Goal: Information Seeking & Learning: Find specific fact

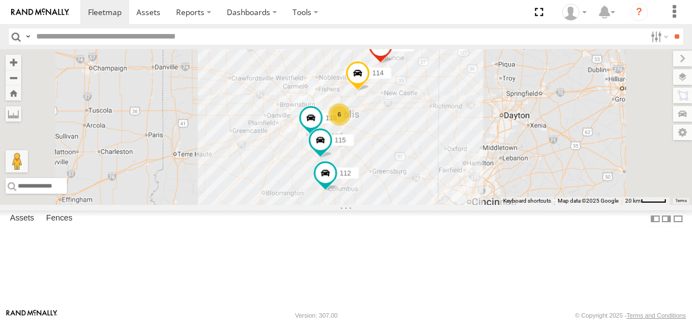
select select "**********"
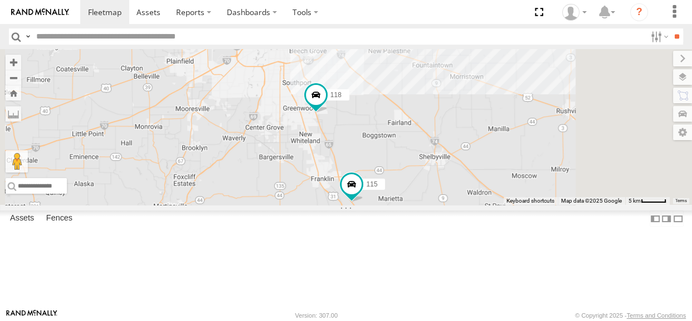
drag, startPoint x: 445, startPoint y: 206, endPoint x: 361, endPoint y: 198, distance: 84.6
click at [361, 198] on div "114 118 115 111 112 4 2" at bounding box center [346, 127] width 692 height 156
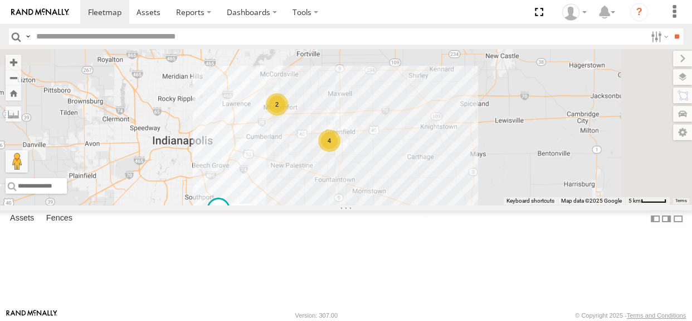
drag, startPoint x: 454, startPoint y: 173, endPoint x: 439, endPoint y: 301, distance: 128.5
click at [439, 205] on div "114 118 115 111 112 4 2" at bounding box center [346, 127] width 692 height 156
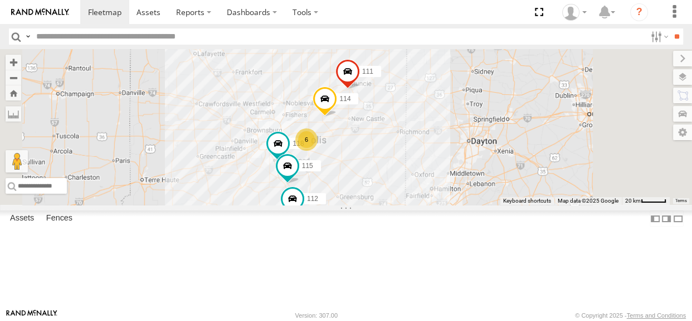
drag, startPoint x: 471, startPoint y: 242, endPoint x: 457, endPoint y: 208, distance: 37.1
click at [457, 205] on div "114 118 115 111 112 6" at bounding box center [346, 127] width 692 height 156
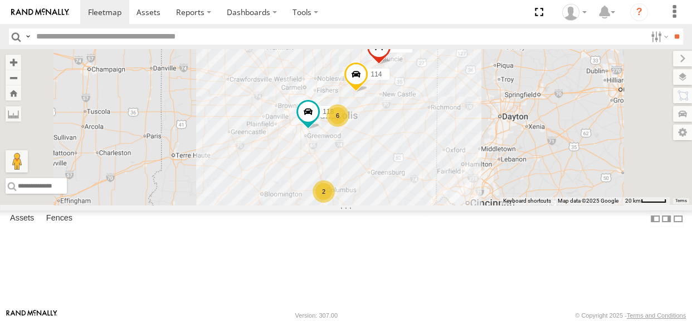
drag, startPoint x: 507, startPoint y: 177, endPoint x: 501, endPoint y: 179, distance: 6.5
click at [501, 179] on div "114 6 118 2 111" at bounding box center [346, 127] width 692 height 156
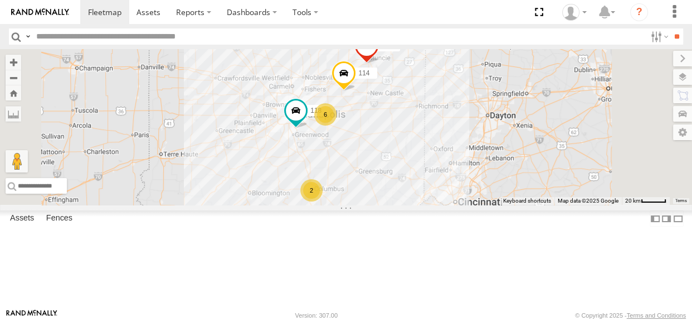
drag, startPoint x: 467, startPoint y: 220, endPoint x: 457, endPoint y: 217, distance: 10.4
click at [457, 205] on div "114 6 118 2 111" at bounding box center [346, 127] width 692 height 156
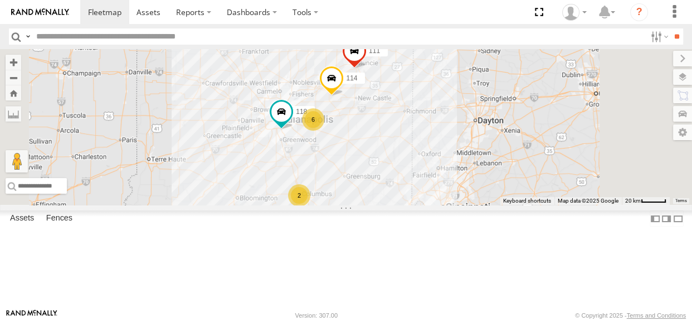
drag, startPoint x: 505, startPoint y: 177, endPoint x: 476, endPoint y: 182, distance: 29.3
click at [476, 182] on div "114 6 118 2 111" at bounding box center [346, 127] width 692 height 156
click at [311, 206] on div "2" at bounding box center [299, 195] width 22 height 22
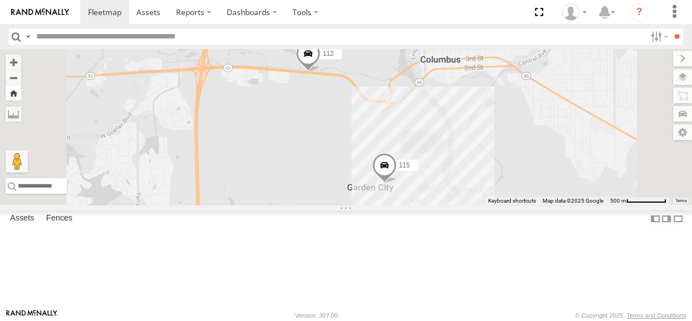
click at [21, 93] on button "Zoom Home" at bounding box center [14, 92] width 16 height 15
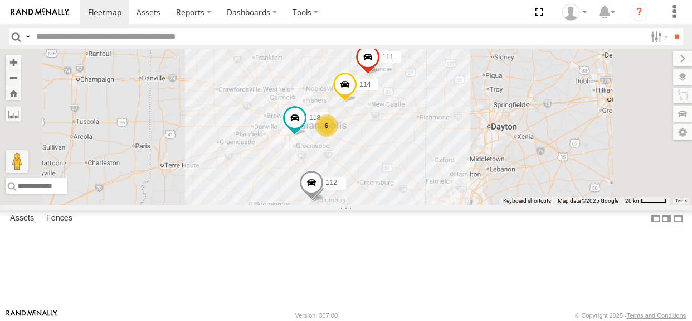
drag, startPoint x: 429, startPoint y: 178, endPoint x: 413, endPoint y: 191, distance: 21.0
click at [413, 191] on div "114 6 118 115 111 112" at bounding box center [346, 127] width 692 height 156
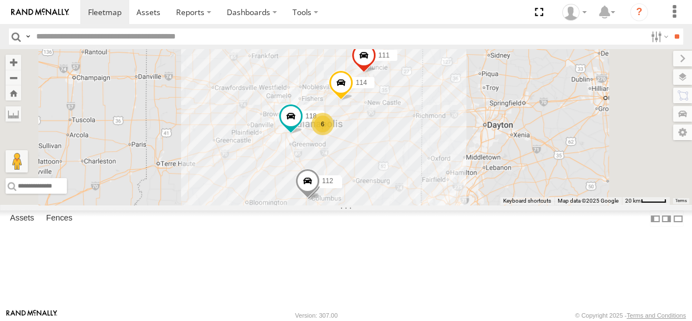
drag, startPoint x: 469, startPoint y: 120, endPoint x: 464, endPoint y: 118, distance: 5.7
click at [464, 118] on div "114 6 118 115 111 112" at bounding box center [346, 127] width 692 height 156
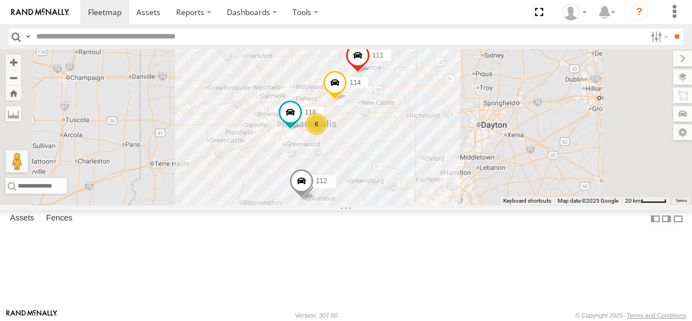
drag, startPoint x: 513, startPoint y: 182, endPoint x: 506, endPoint y: 182, distance: 7.2
click at [506, 182] on div "114 6 118 115 111 112" at bounding box center [346, 127] width 692 height 156
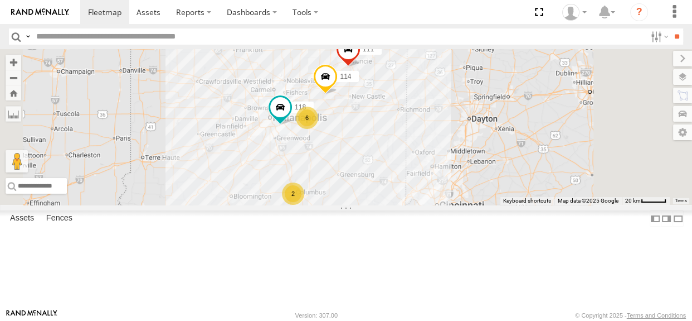
drag, startPoint x: 403, startPoint y: 178, endPoint x: 384, endPoint y: 179, distance: 19.0
click at [384, 179] on div "114 6 118 2 111" at bounding box center [346, 127] width 692 height 156
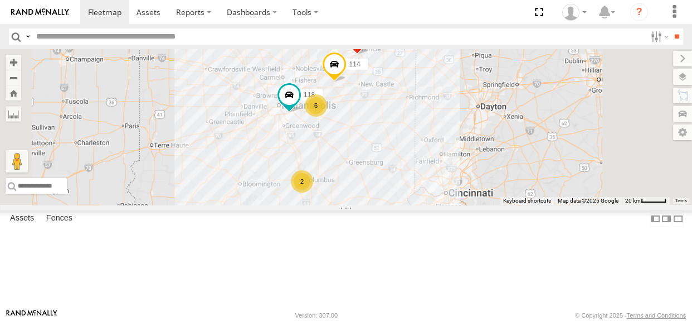
drag, startPoint x: 443, startPoint y: 213, endPoint x: 452, endPoint y: 200, distance: 15.6
click at [452, 200] on div "114 6 118 2 111" at bounding box center [346, 127] width 692 height 156
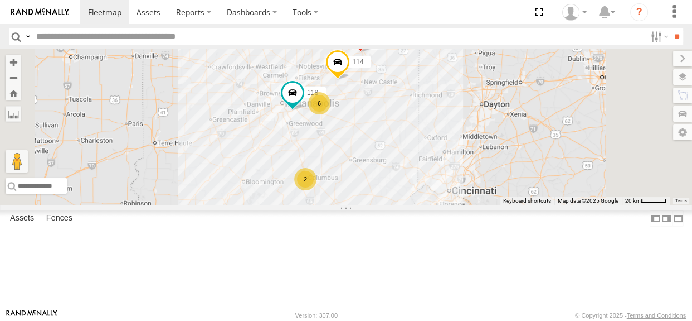
click at [399, 111] on div "114 6 118 2 111" at bounding box center [346, 127] width 692 height 156
click at [317, 190] on div "2" at bounding box center [305, 179] width 22 height 22
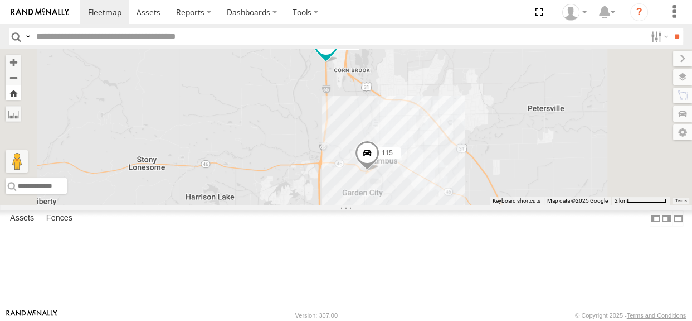
click at [21, 96] on button "Zoom Home" at bounding box center [14, 92] width 16 height 15
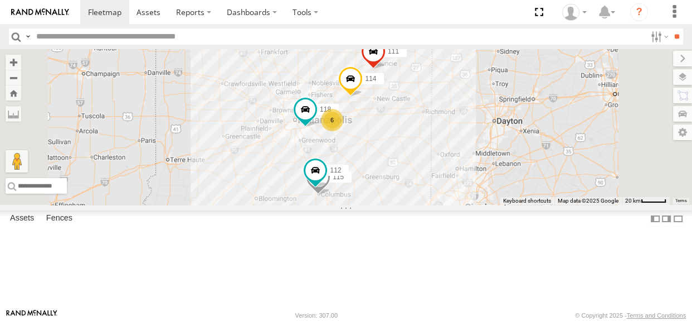
drag, startPoint x: 421, startPoint y: 120, endPoint x: 411, endPoint y: 126, distance: 11.3
click at [411, 126] on div "114 6 118 115 111 112" at bounding box center [346, 127] width 692 height 156
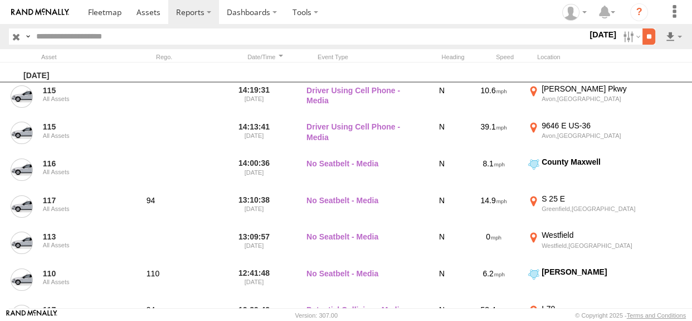
click at [643, 39] on input "**" at bounding box center [649, 36] width 13 height 16
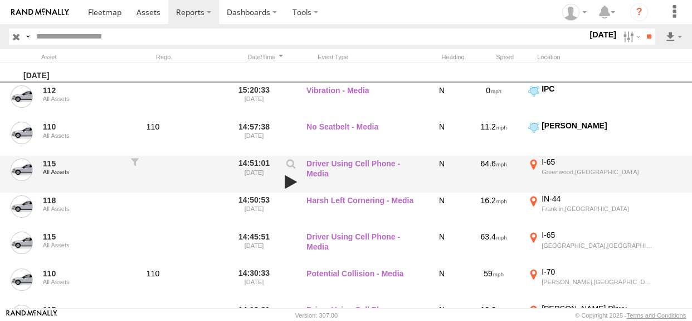
click at [294, 181] on link at bounding box center [291, 182] width 19 height 16
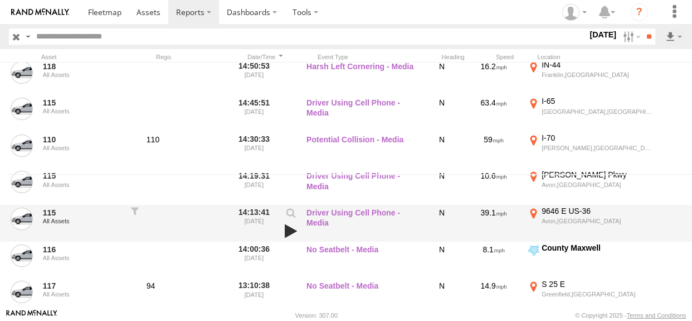
scroll to position [134, 0]
click at [289, 229] on link at bounding box center [291, 230] width 19 height 16
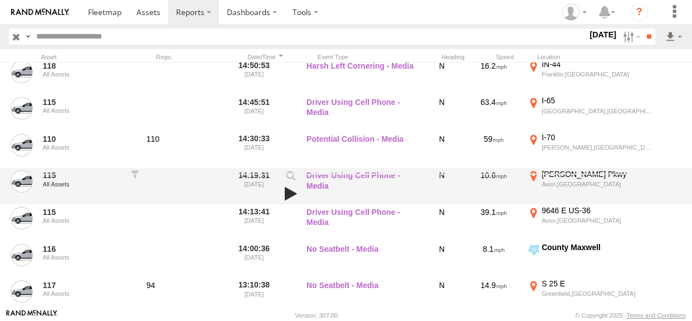
click at [294, 192] on link at bounding box center [291, 194] width 19 height 16
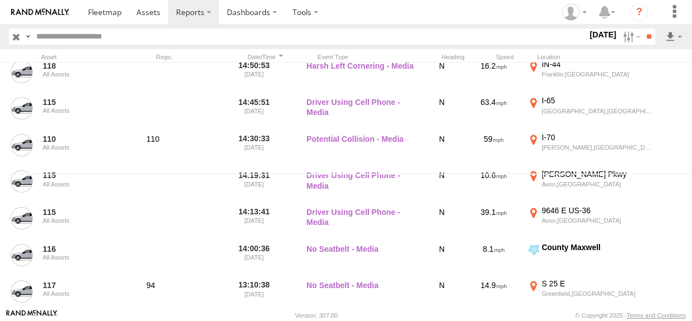
click at [151, 33] on input "text" at bounding box center [310, 36] width 556 height 16
type input "***"
click at [643, 28] on input "**" at bounding box center [649, 36] width 13 height 16
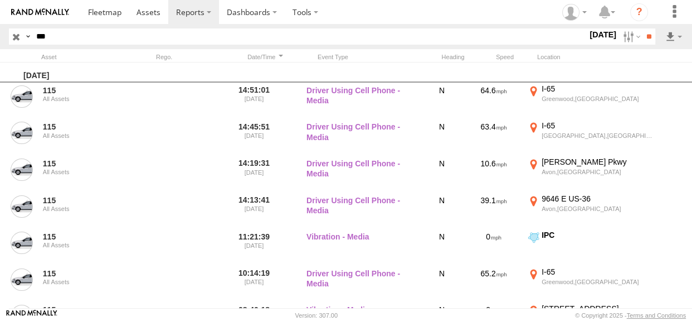
click at [590, 38] on label "16 Sep 25" at bounding box center [603, 34] width 31 height 12
click at [0, 0] on label at bounding box center [0, 0] width 0 height 0
click at [648, 33] on input "**" at bounding box center [649, 36] width 13 height 16
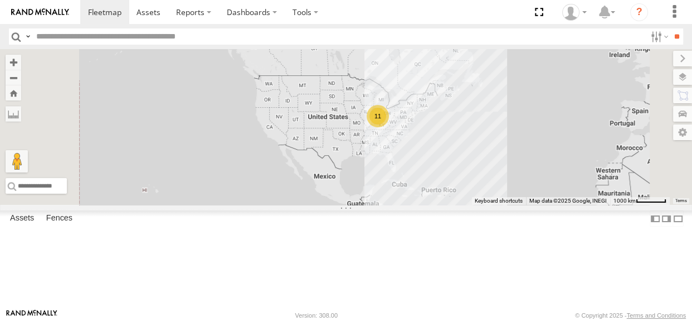
click at [389, 127] on div "11" at bounding box center [378, 116] width 22 height 22
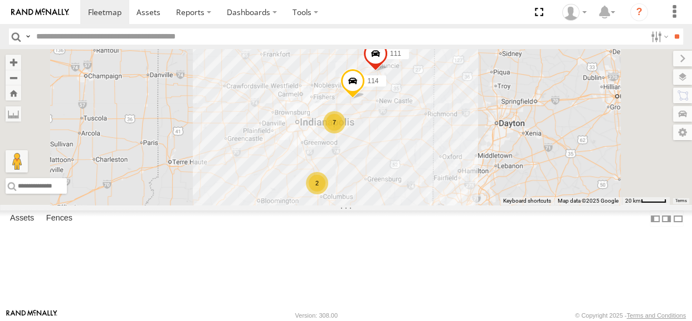
click at [346, 133] on div "7" at bounding box center [334, 122] width 22 height 22
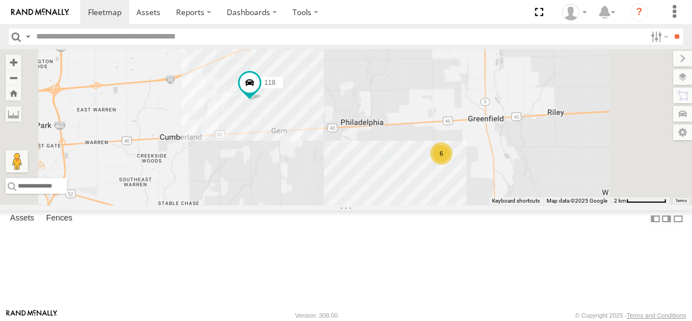
click at [453, 164] on div "6" at bounding box center [441, 153] width 22 height 22
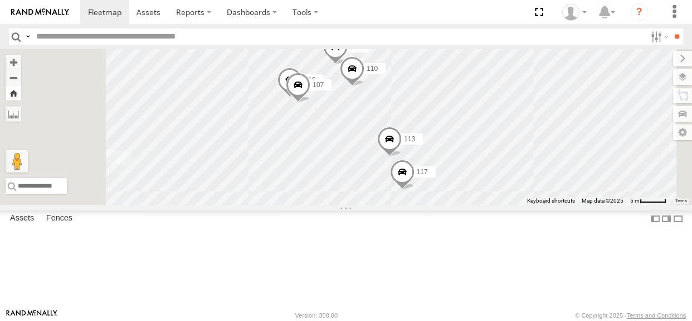
click at [21, 97] on button "Zoom Home" at bounding box center [14, 92] width 16 height 15
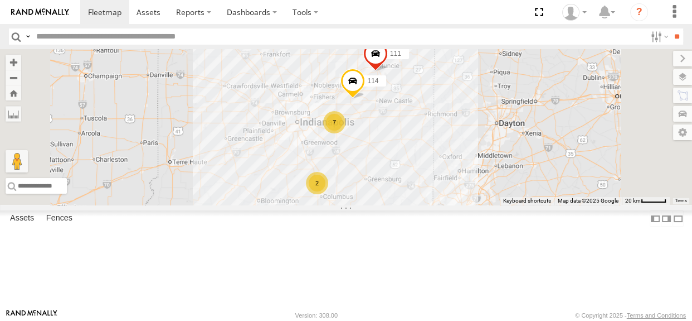
click at [346, 133] on div "7" at bounding box center [334, 122] width 22 height 22
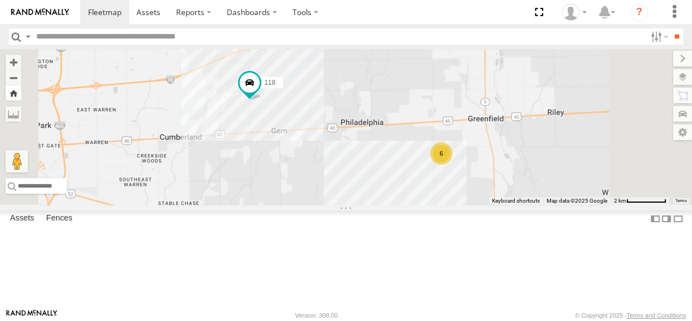
click at [21, 95] on button "Zoom Home" at bounding box center [14, 92] width 16 height 15
